Goal: Navigation & Orientation: Find specific page/section

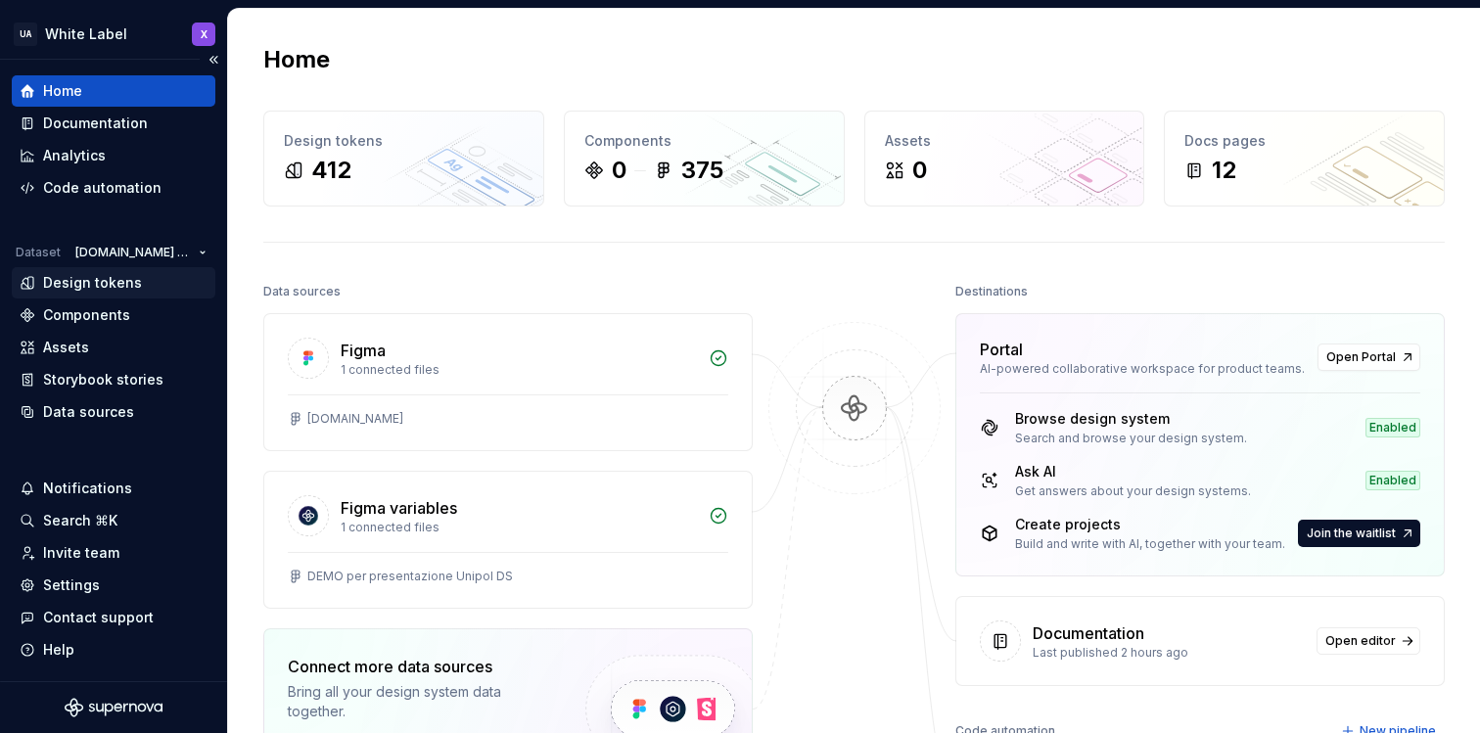
click at [125, 277] on div "Design tokens" at bounding box center [92, 283] width 99 height 20
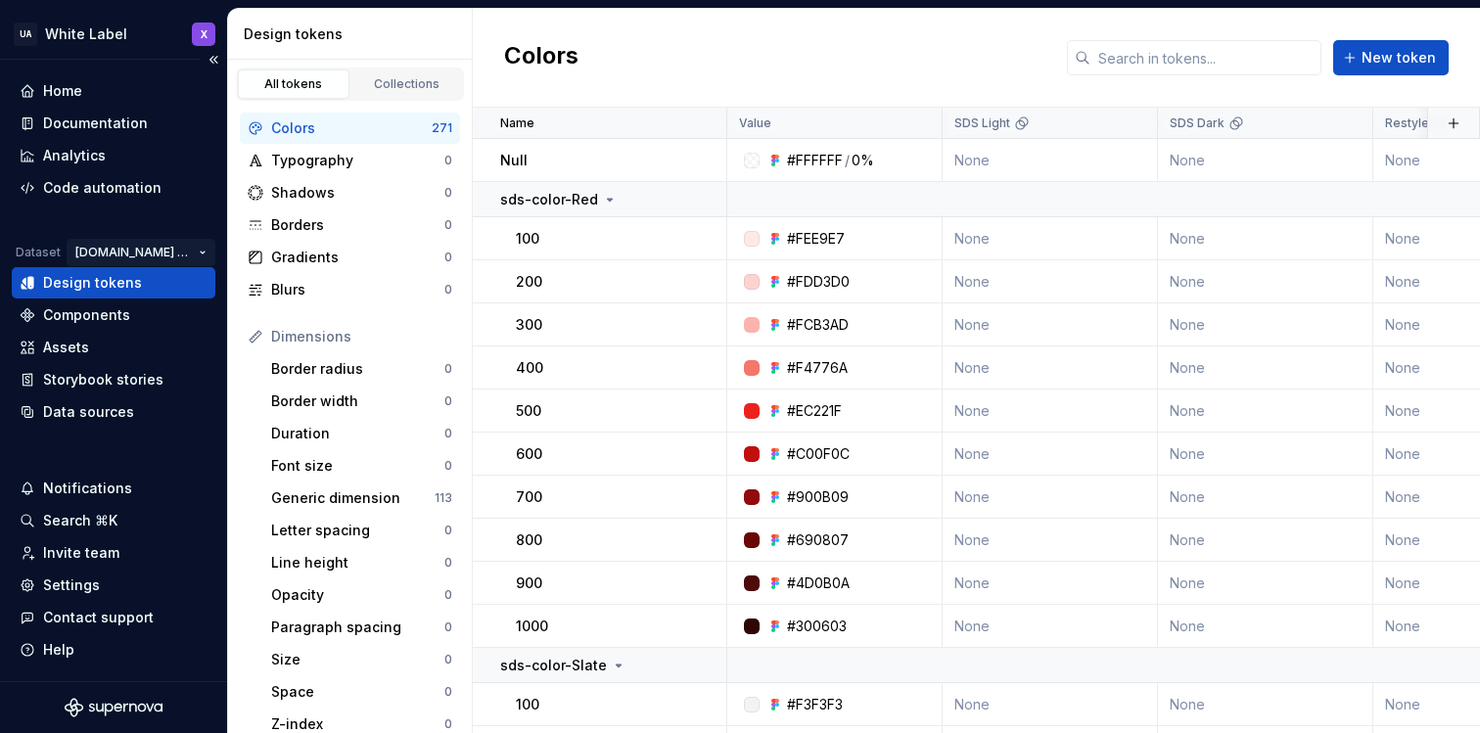
click at [159, 246] on html "UA White Label X Home Documentation Analytics Code automation Dataset [DOMAIN_N…" at bounding box center [740, 366] width 1480 height 733
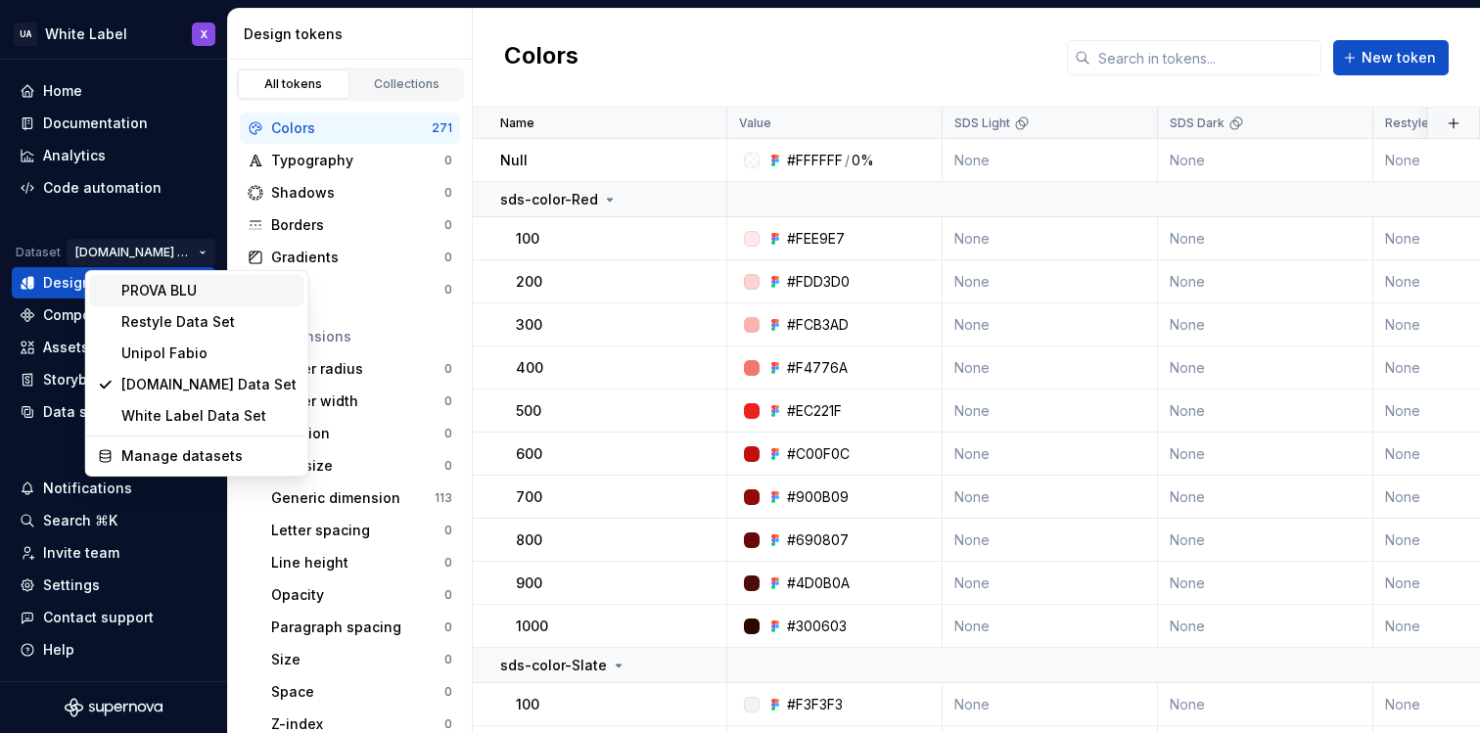
click at [160, 288] on div "PROVA BLU" at bounding box center [208, 291] width 175 height 20
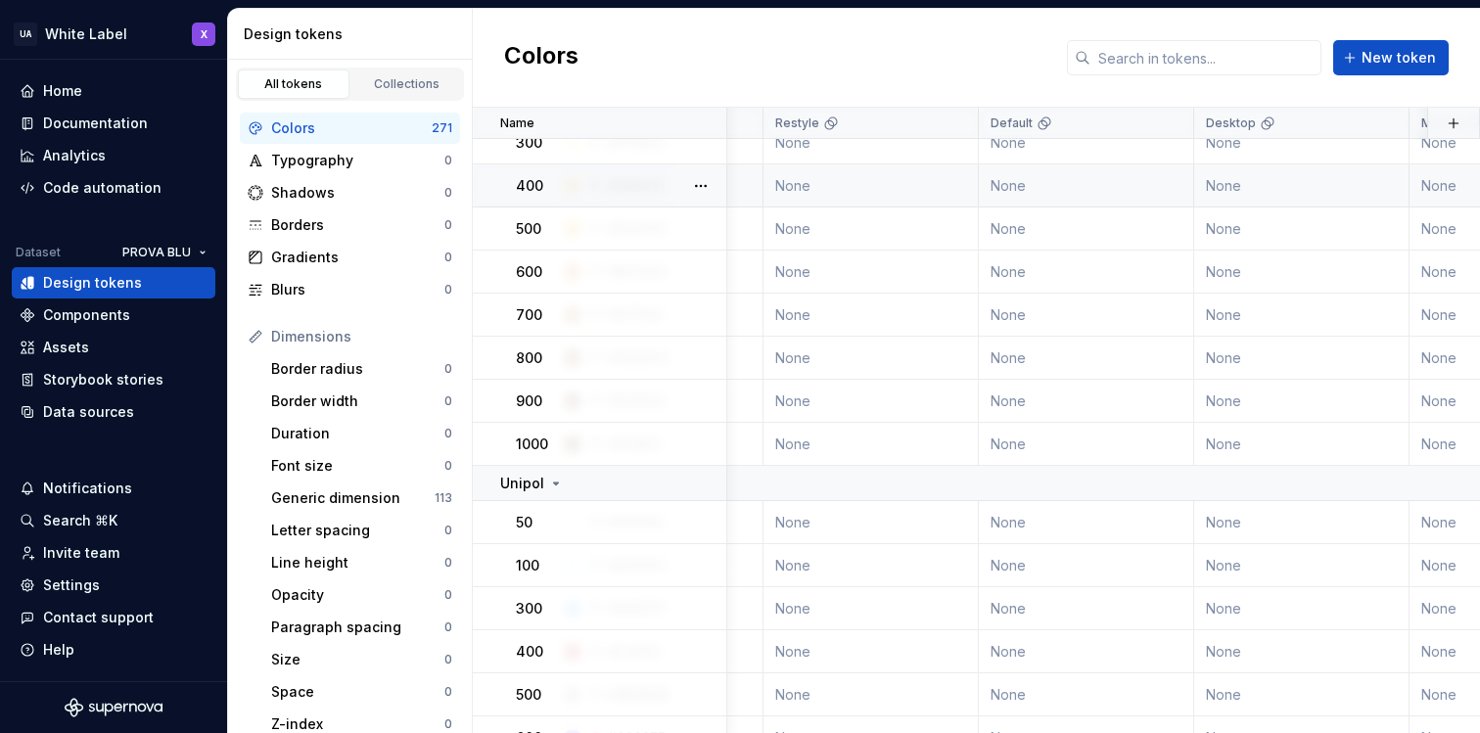
scroll to position [4376, 0]
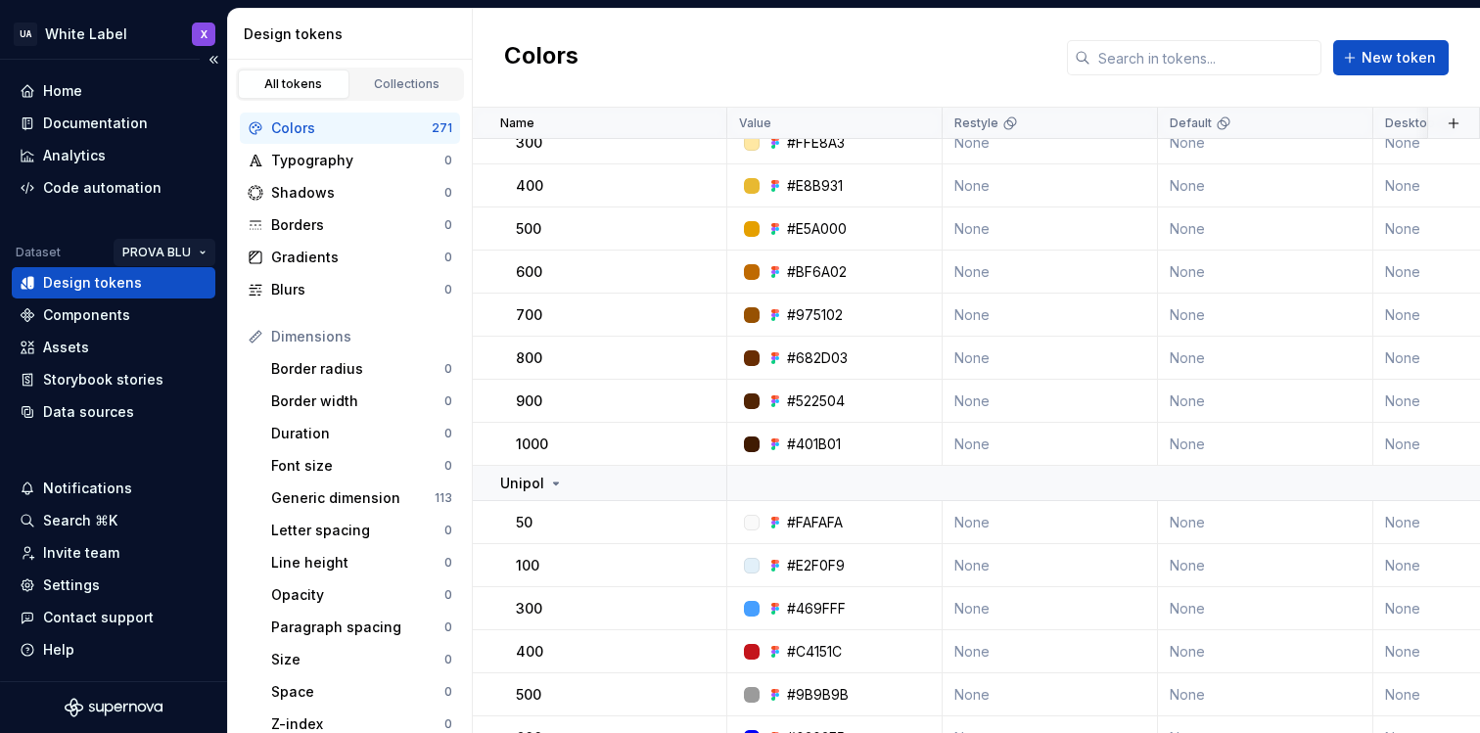
click at [156, 254] on html "UA White Label X Home Documentation Analytics Code automation Dataset PROVA BLU…" at bounding box center [740, 366] width 1480 height 733
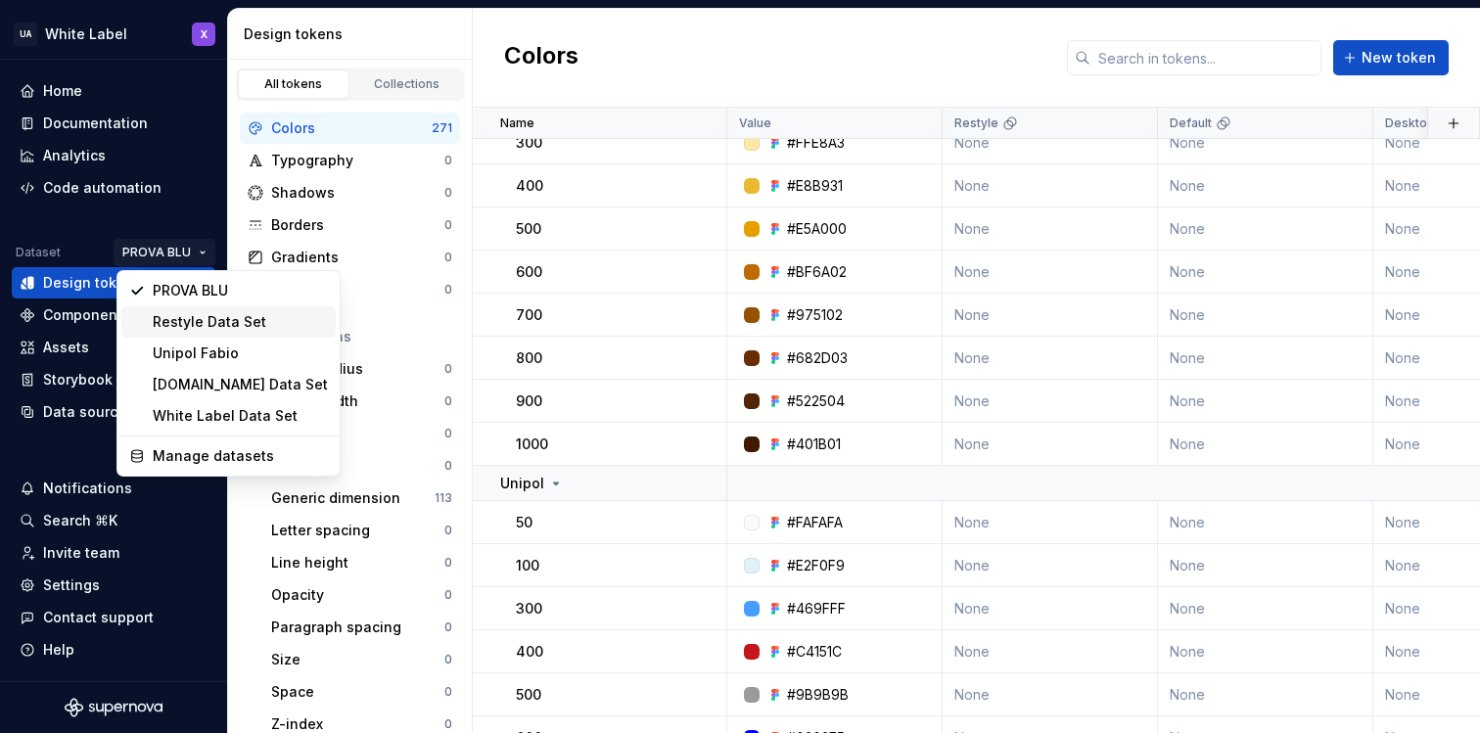
click at [161, 312] on div "Restyle Data Set" at bounding box center [240, 322] width 175 height 20
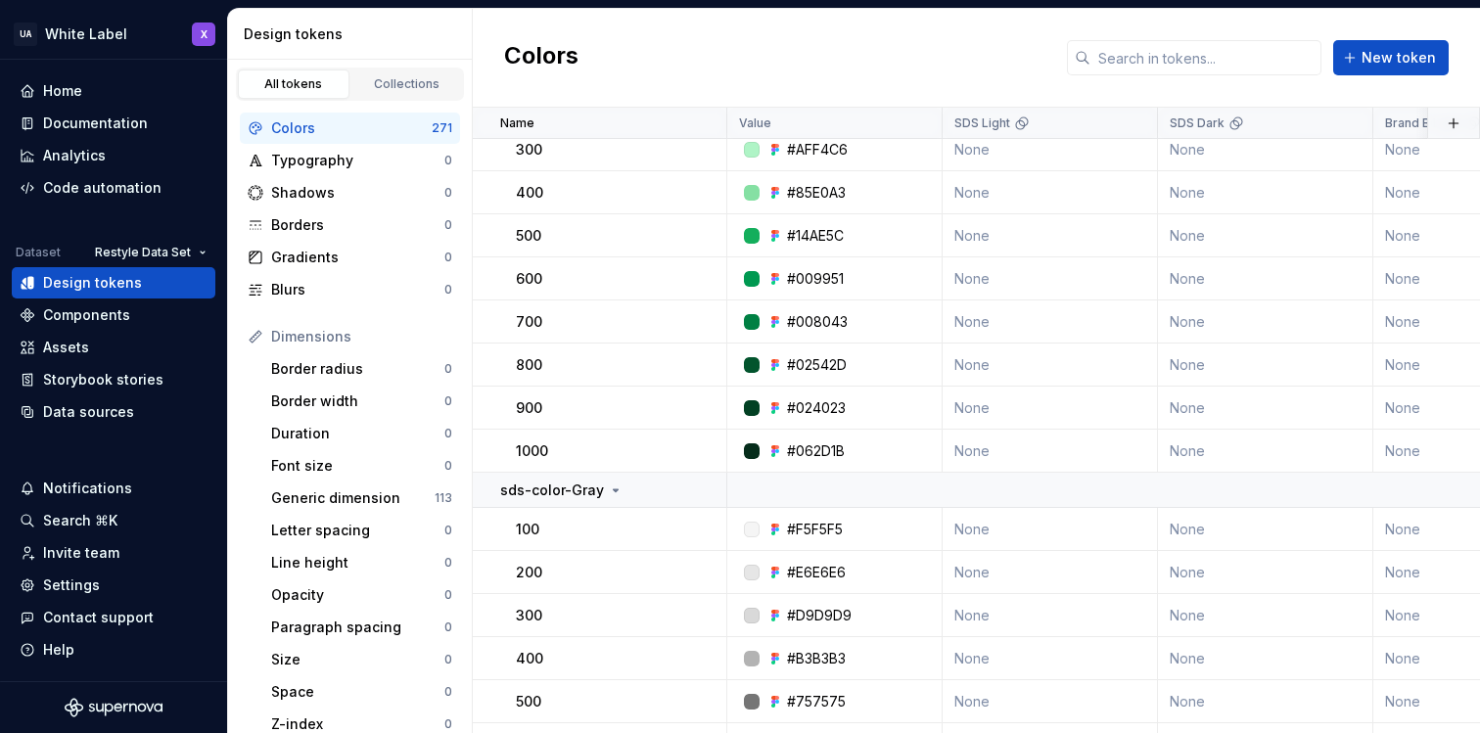
scroll to position [1163, 0]
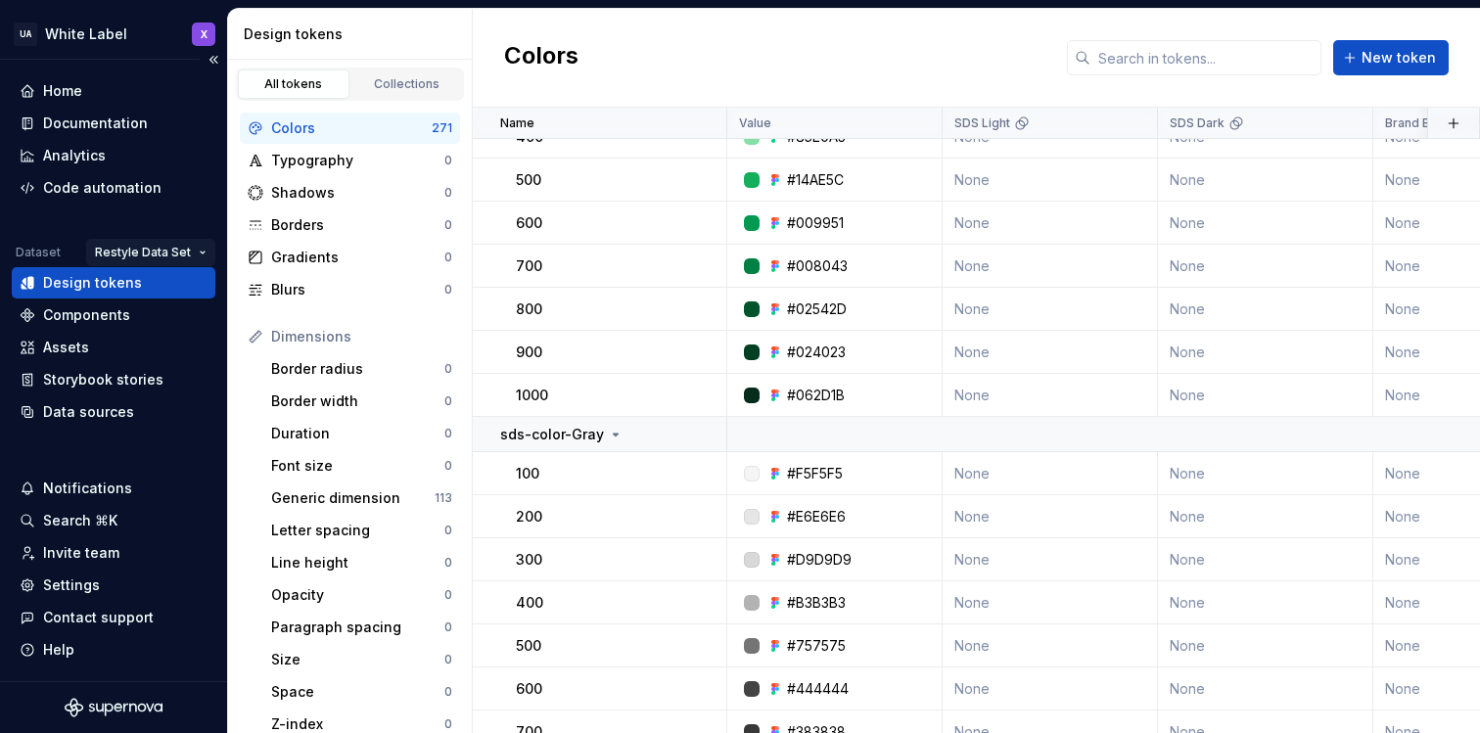
click at [170, 244] on html "UA White Label X Home Documentation Analytics Code automation Dataset Restyle D…" at bounding box center [740, 366] width 1480 height 733
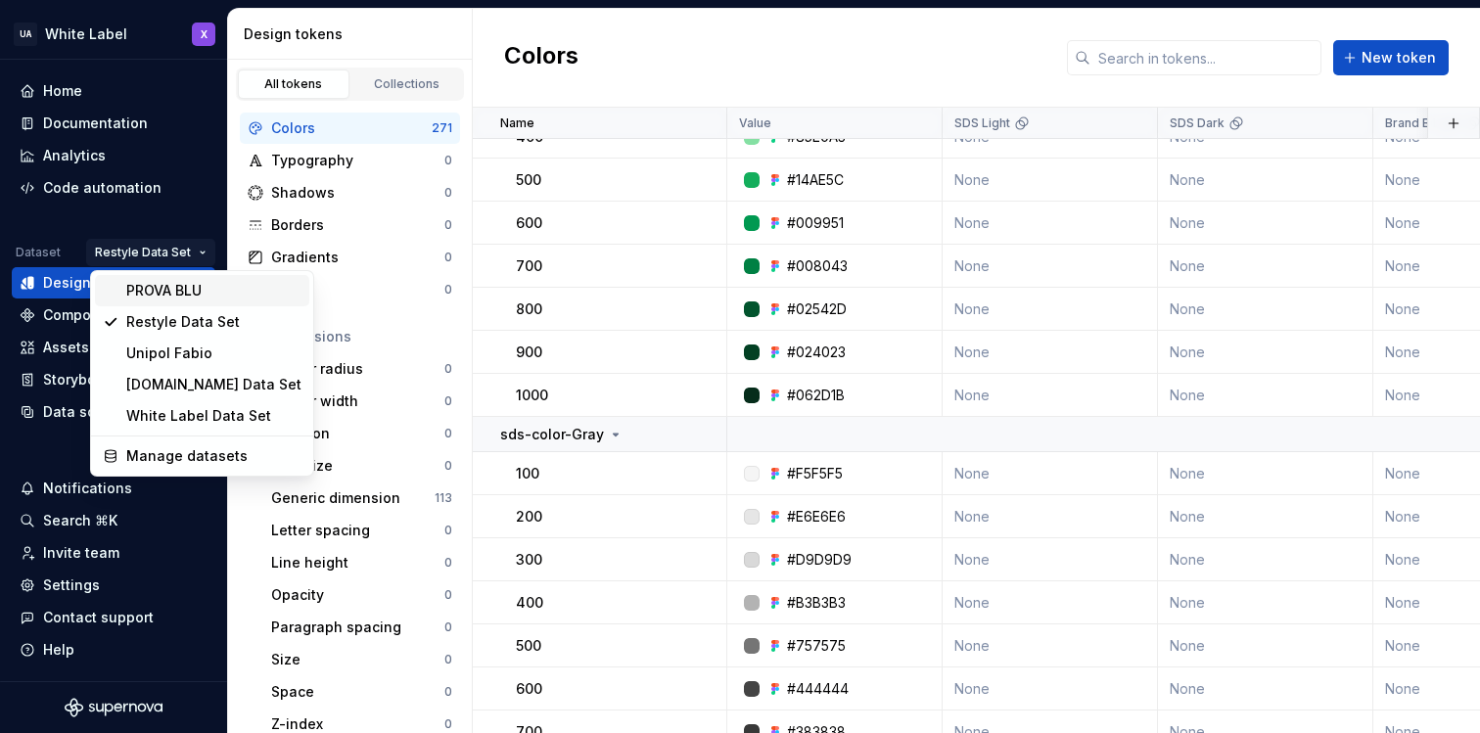
click at [165, 285] on div "PROVA BLU" at bounding box center [213, 291] width 175 height 20
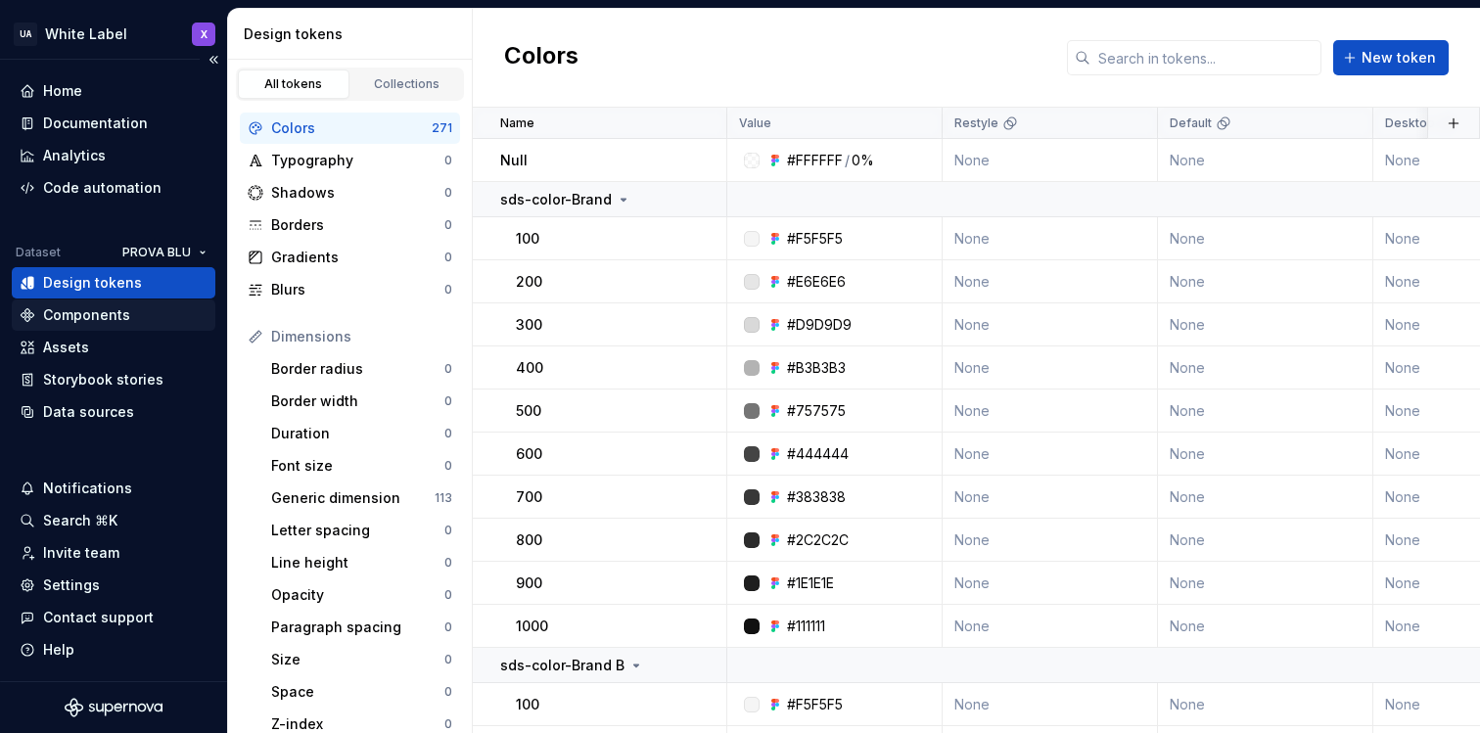
click at [125, 318] on div "Components" at bounding box center [86, 315] width 87 height 20
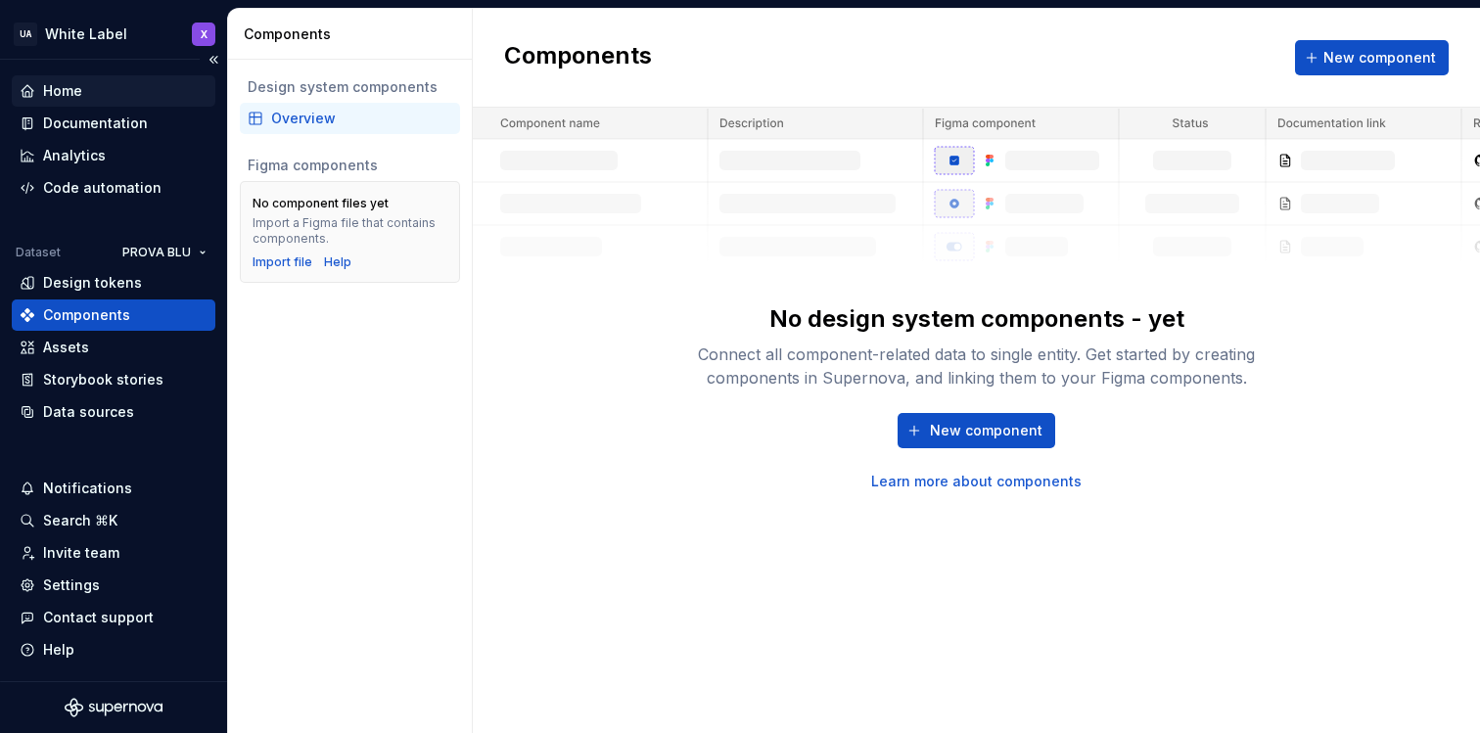
click at [95, 96] on div "Home" at bounding box center [114, 91] width 188 height 20
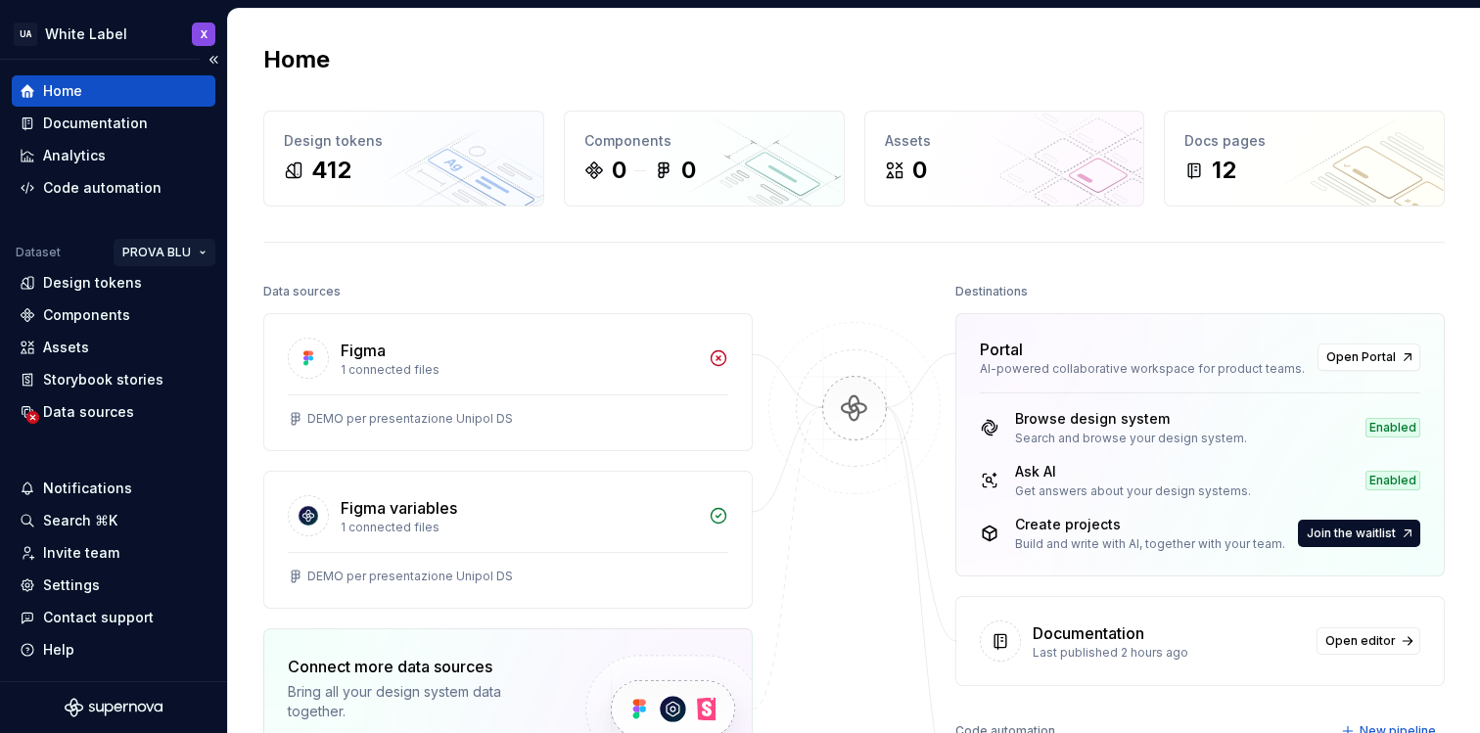
click at [167, 244] on html "UA White Label X Home Documentation Analytics Code automation Dataset PROVA BLU…" at bounding box center [740, 366] width 1480 height 733
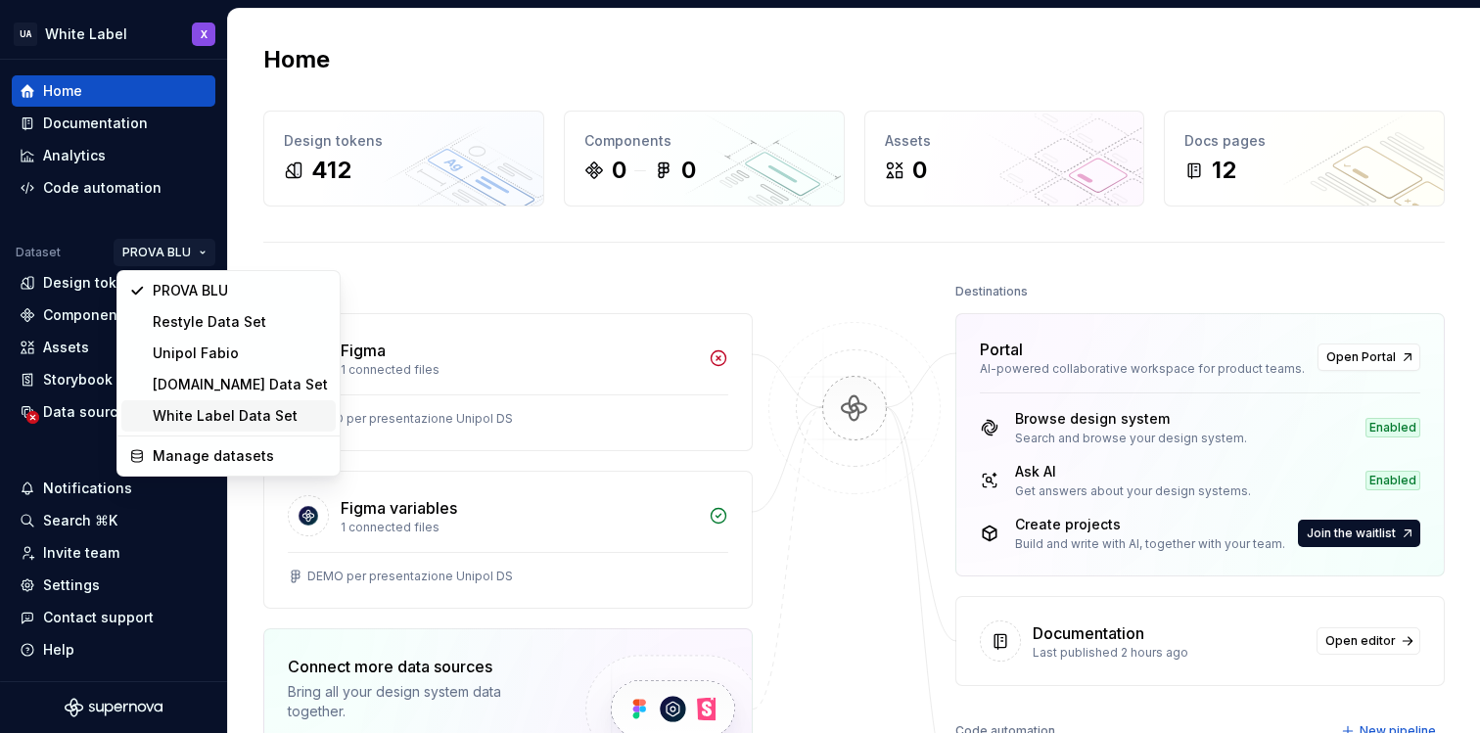
click at [193, 412] on div "White Label Data Set" at bounding box center [240, 416] width 175 height 20
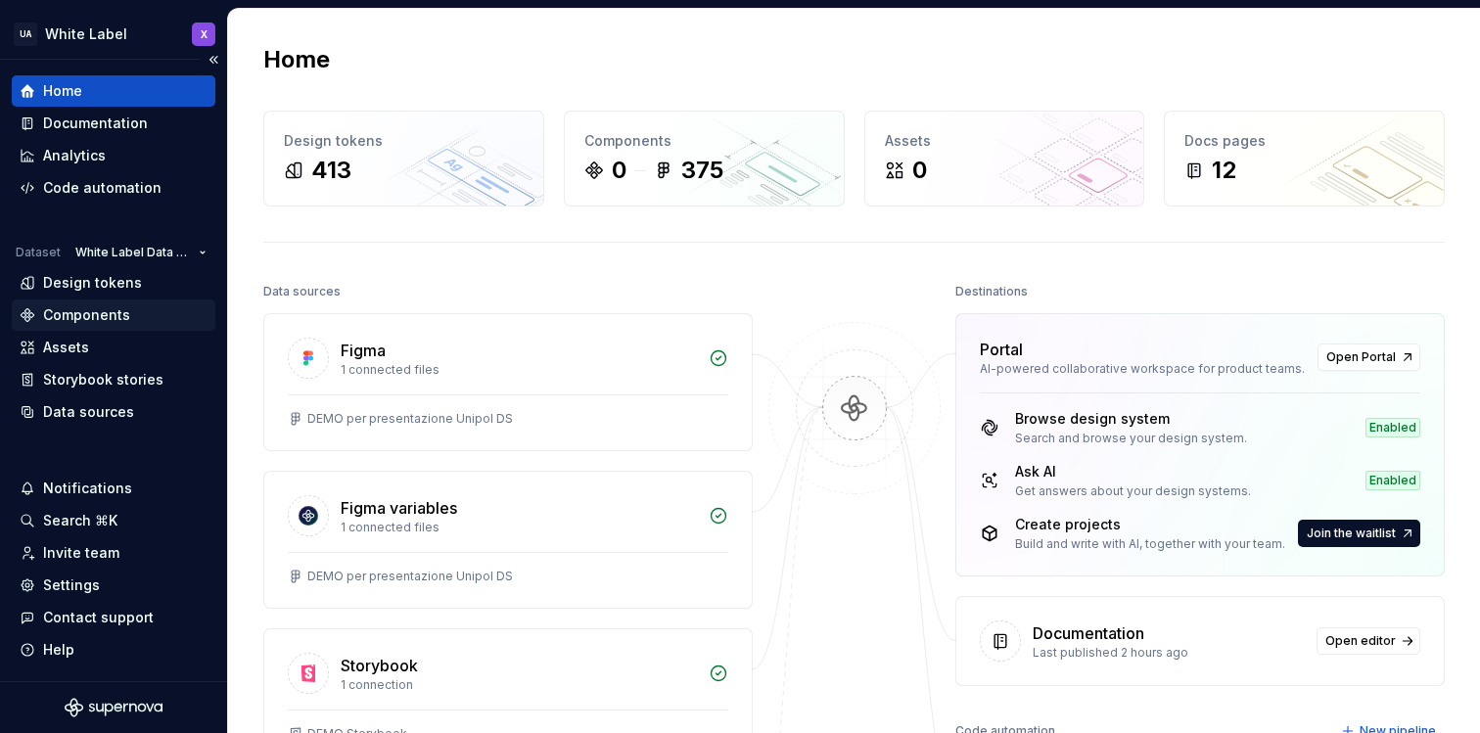
click at [142, 318] on div "Components" at bounding box center [114, 315] width 188 height 20
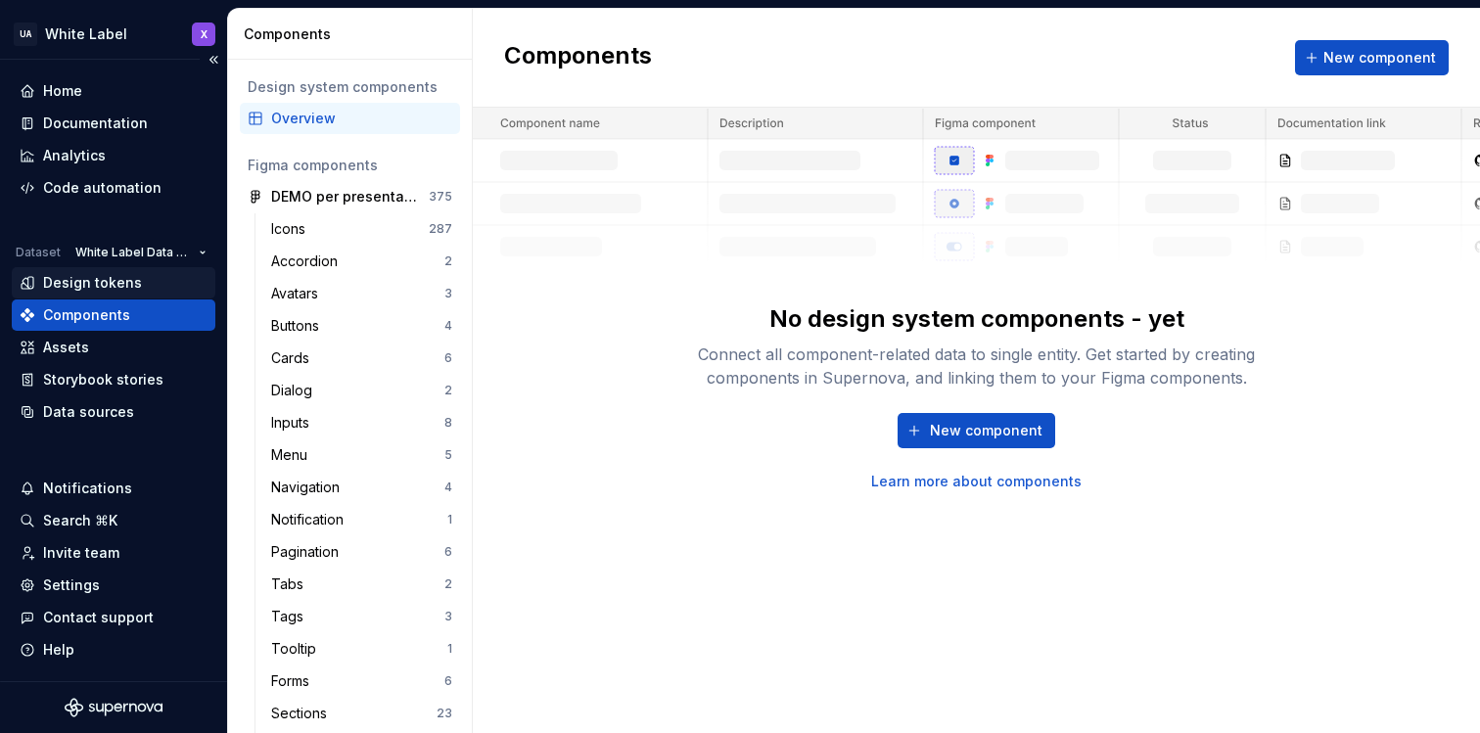
click at [161, 282] on div "Design tokens" at bounding box center [114, 283] width 188 height 20
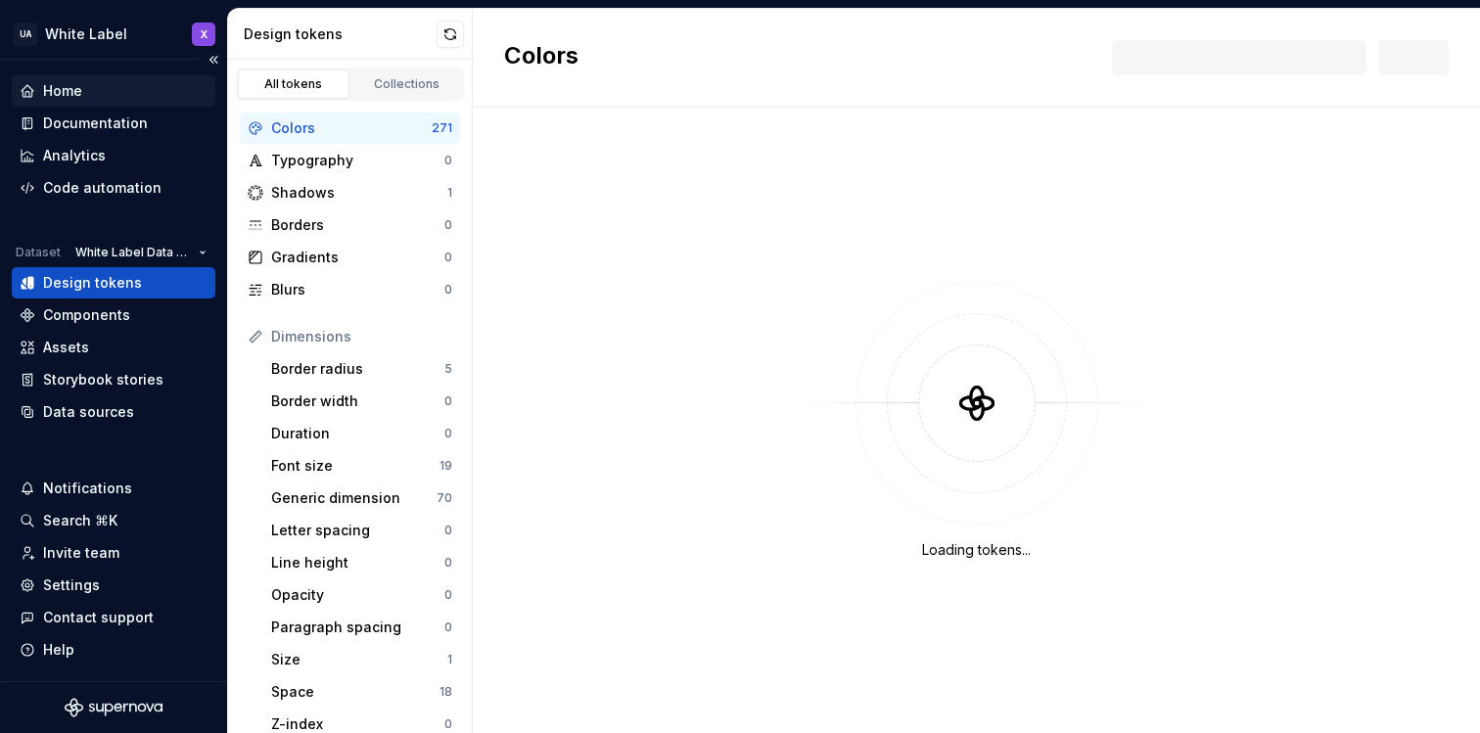
click at [139, 93] on div "Home" at bounding box center [114, 91] width 188 height 20
